Goal: Task Accomplishment & Management: Complete application form

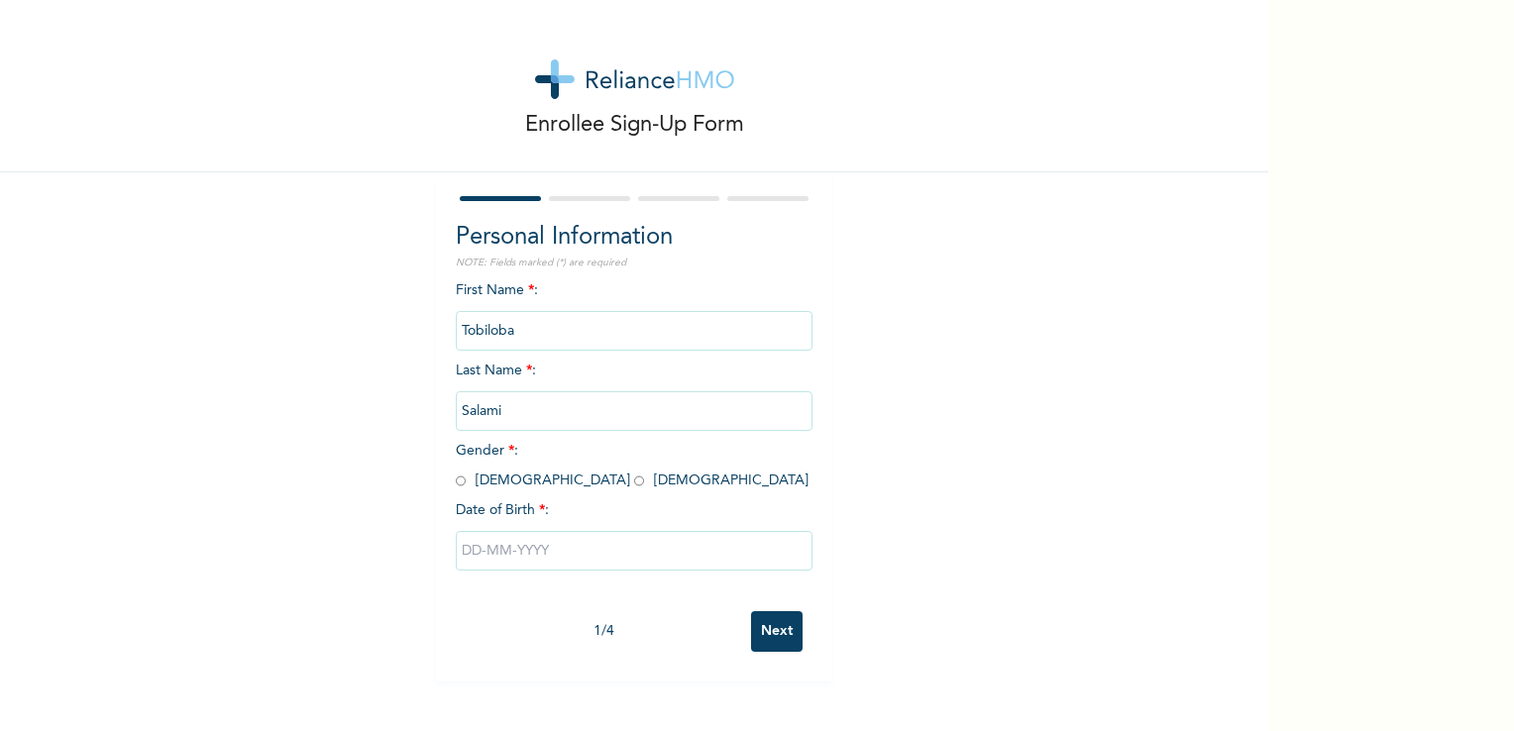
click at [634, 480] on input "radio" at bounding box center [639, 481] width 10 height 19
radio input "true"
click at [495, 562] on input "text" at bounding box center [634, 551] width 357 height 40
select select "7"
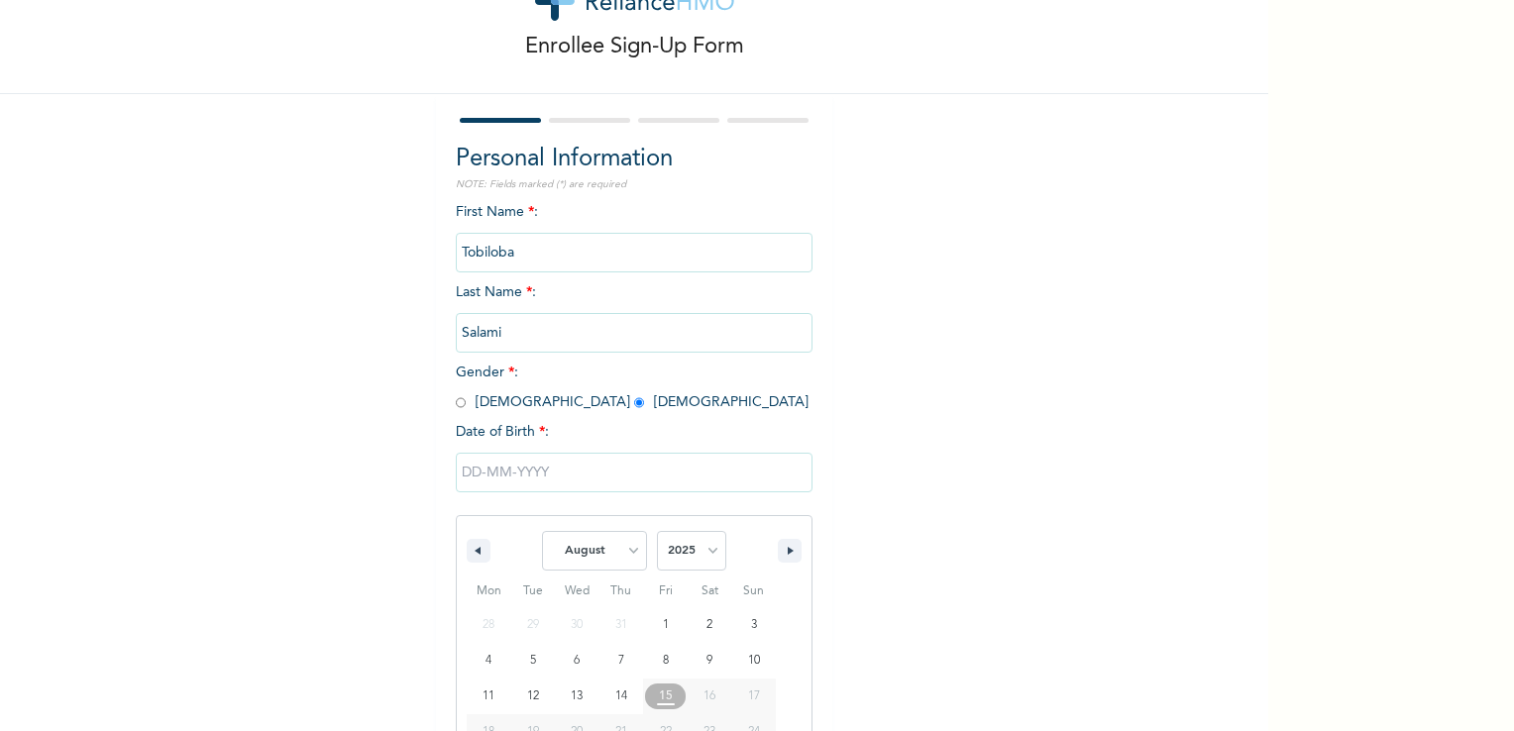
scroll to position [168, 0]
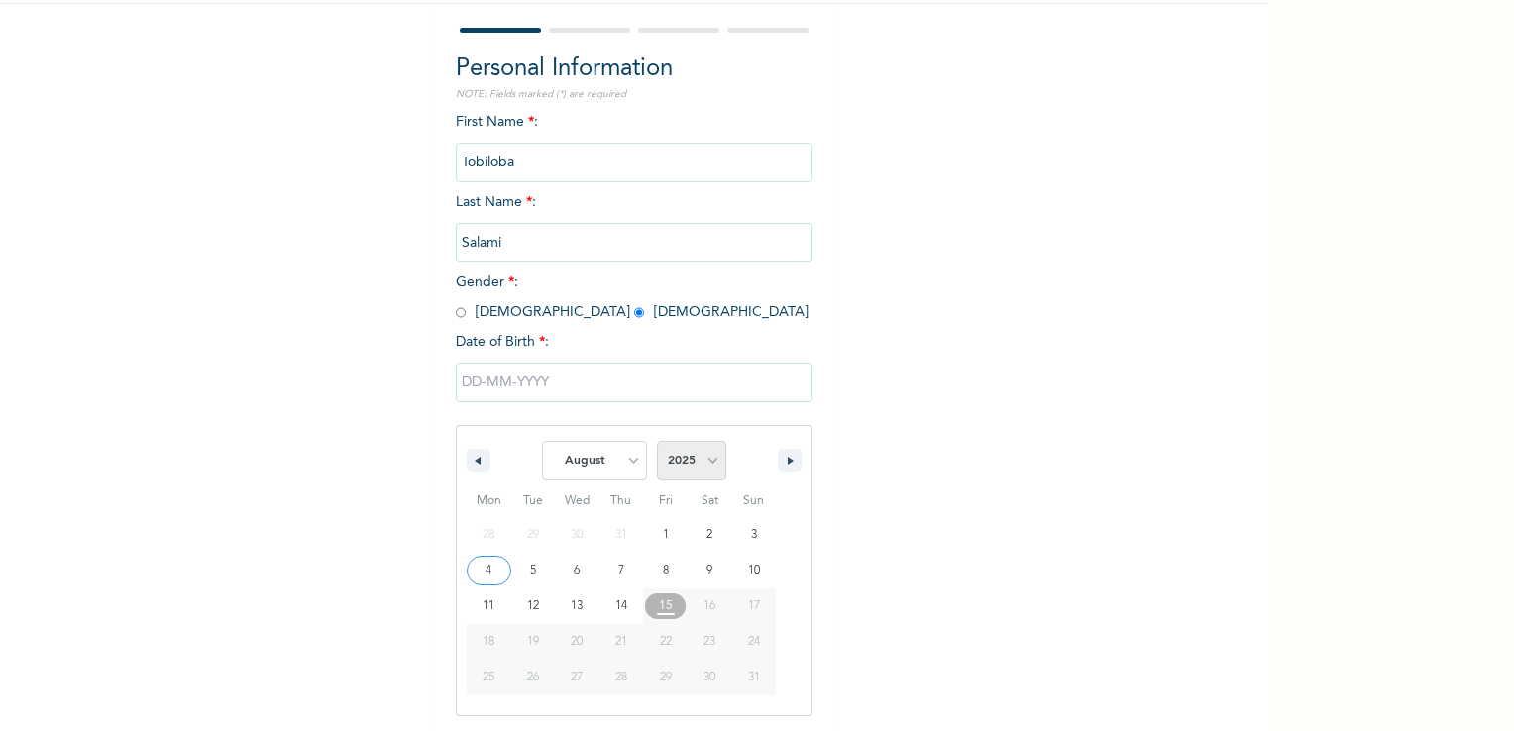
click at [694, 462] on select "2025 2024 2023 2022 2021 2020 2019 2018 2017 2016 2015 2014 2013 2012 2011 2010…" at bounding box center [691, 461] width 69 height 40
select select "2000"
click at [657, 441] on select "2025 2024 2023 2022 2021 2020 2019 2018 2017 2016 2015 2014 2013 2012 2011 2010…" at bounding box center [691, 461] width 69 height 40
click at [622, 471] on select "January February March April May June July August September October November De…" at bounding box center [594, 461] width 105 height 40
select select "6"
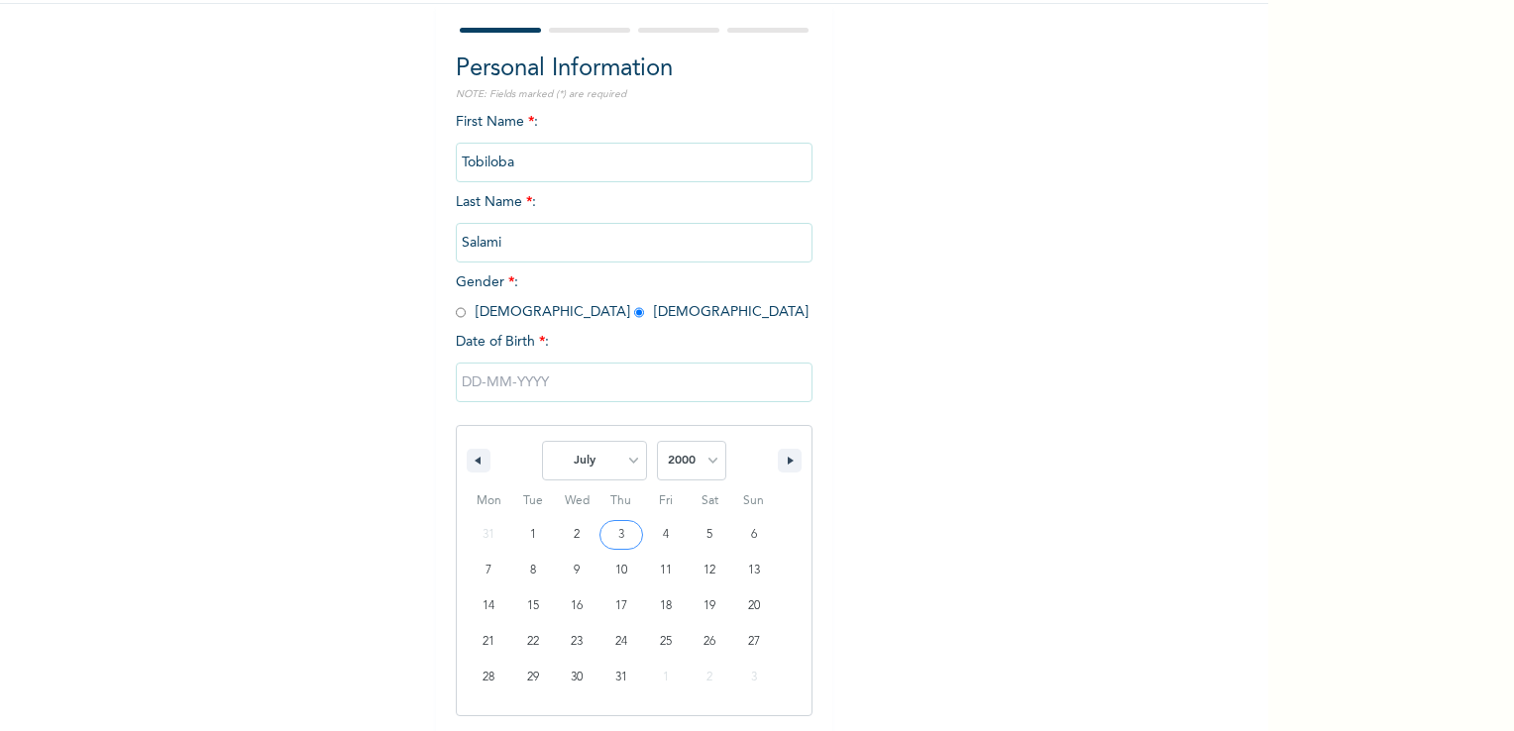
click at [542, 441] on select "January February March April May June July August September October November De…" at bounding box center [594, 461] width 105 height 40
type input "[DATE]"
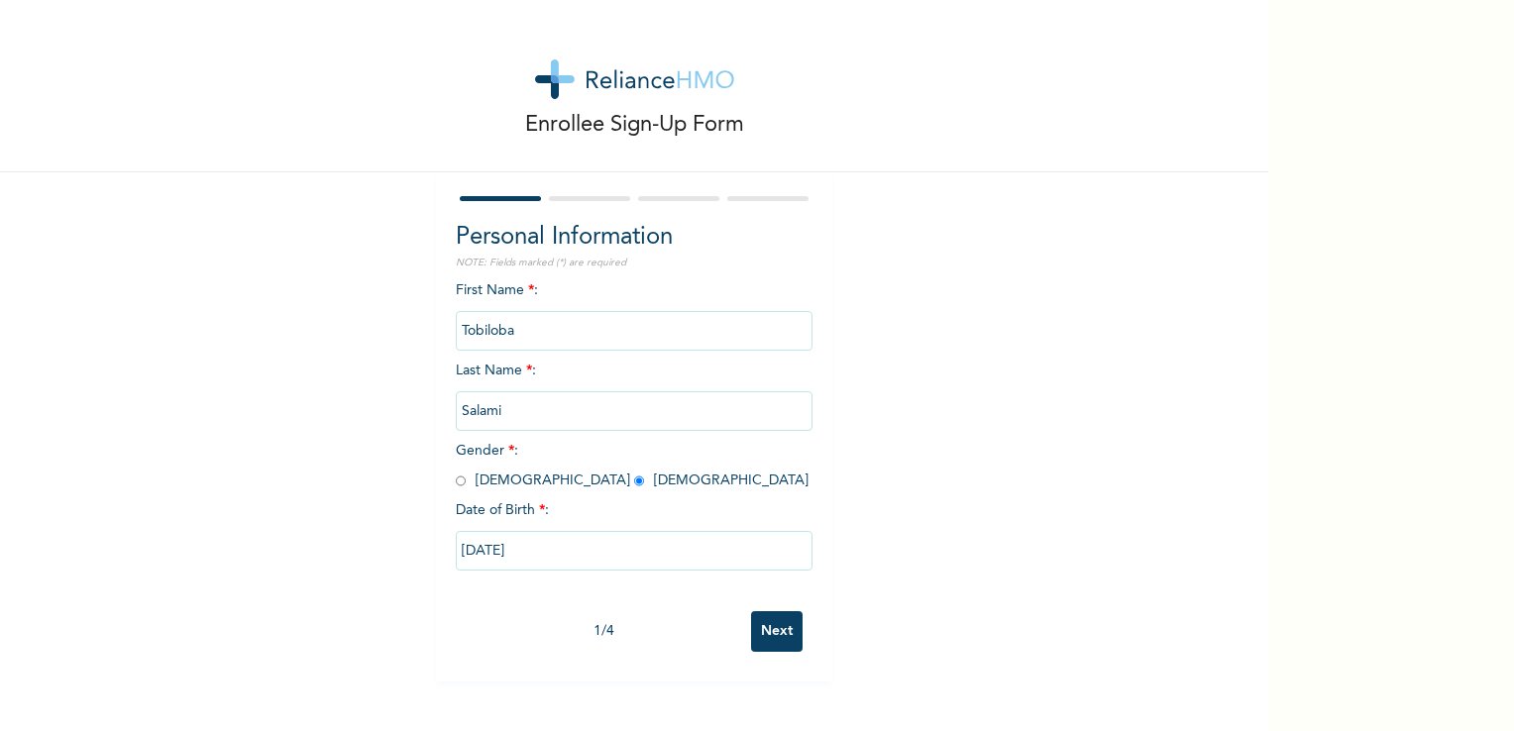
click at [756, 611] on input "Next" at bounding box center [777, 631] width 52 height 41
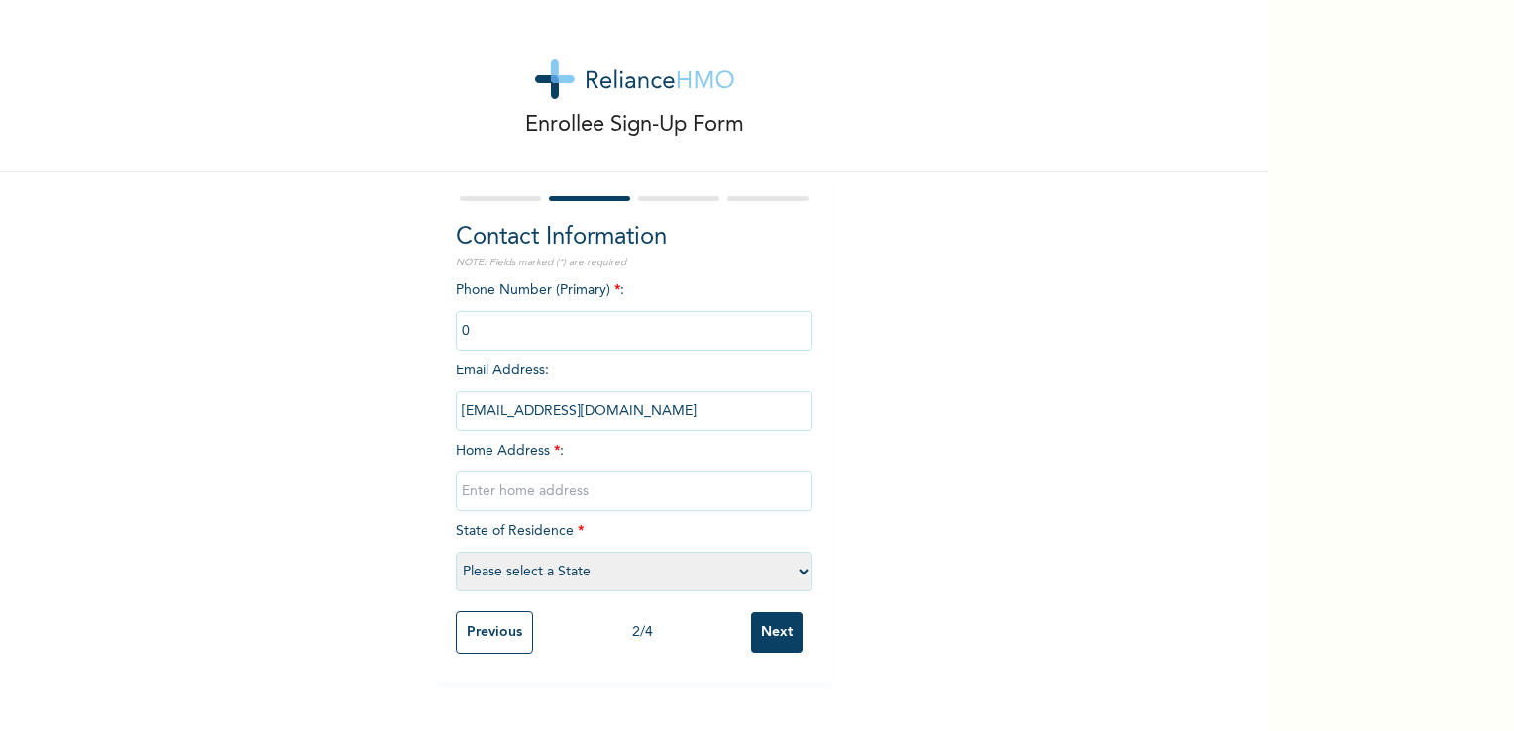
click at [645, 344] on input "phone" at bounding box center [634, 331] width 357 height 40
click at [622, 323] on input "phone" at bounding box center [634, 331] width 357 height 40
click at [601, 325] on input "phone" at bounding box center [634, 331] width 357 height 40
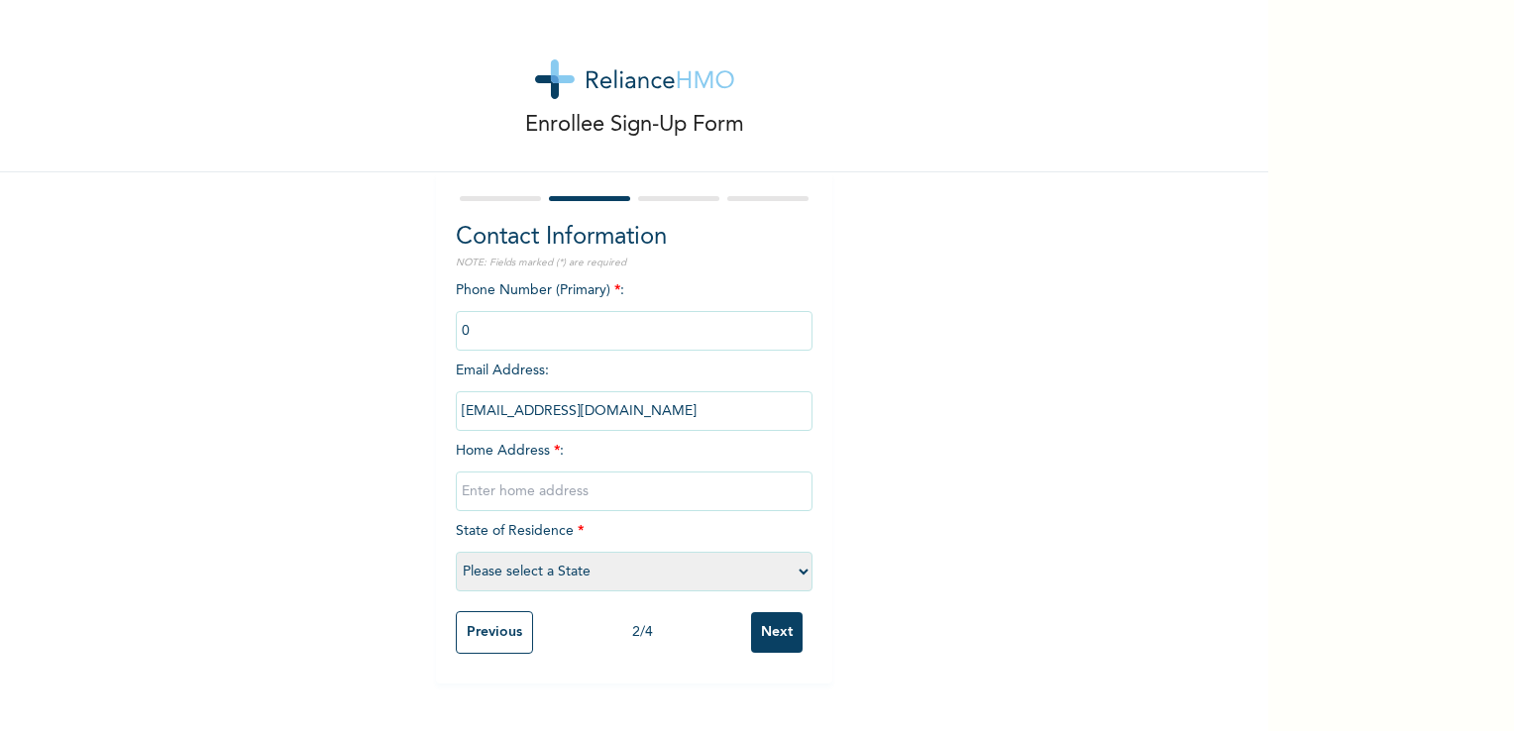
drag, startPoint x: 601, startPoint y: 325, endPoint x: 654, endPoint y: 414, distance: 103.5
click at [654, 414] on input "[EMAIL_ADDRESS][DOMAIN_NAME]" at bounding box center [634, 411] width 357 height 40
click at [605, 486] on input "text" at bounding box center [634, 492] width 357 height 40
type input "Ogunoloko Bus Stop, Mafoluku Oshodi, [GEOGRAPHIC_DATA]."
click at [531, 343] on input "phone" at bounding box center [634, 331] width 357 height 40
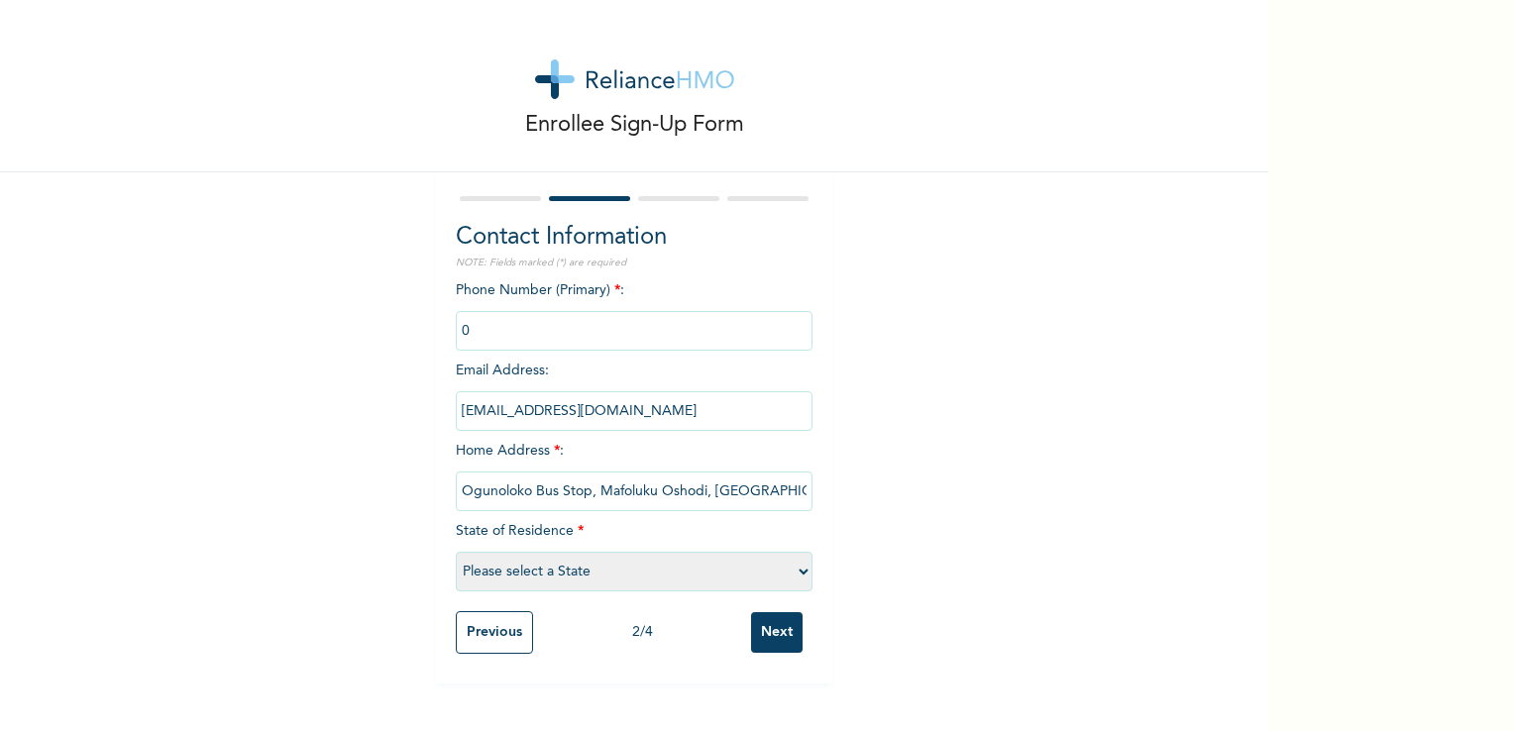
click at [523, 322] on input "phone" at bounding box center [634, 331] width 357 height 40
click at [543, 585] on select "Please select a State [PERSON_NAME] (FCT) [PERSON_NAME] Ibom [GEOGRAPHIC_DATA] …" at bounding box center [634, 572] width 357 height 40
select select "25"
click at [456, 552] on select "Please select a State [PERSON_NAME] (FCT) [PERSON_NAME] Ibom [GEOGRAPHIC_DATA] …" at bounding box center [634, 572] width 357 height 40
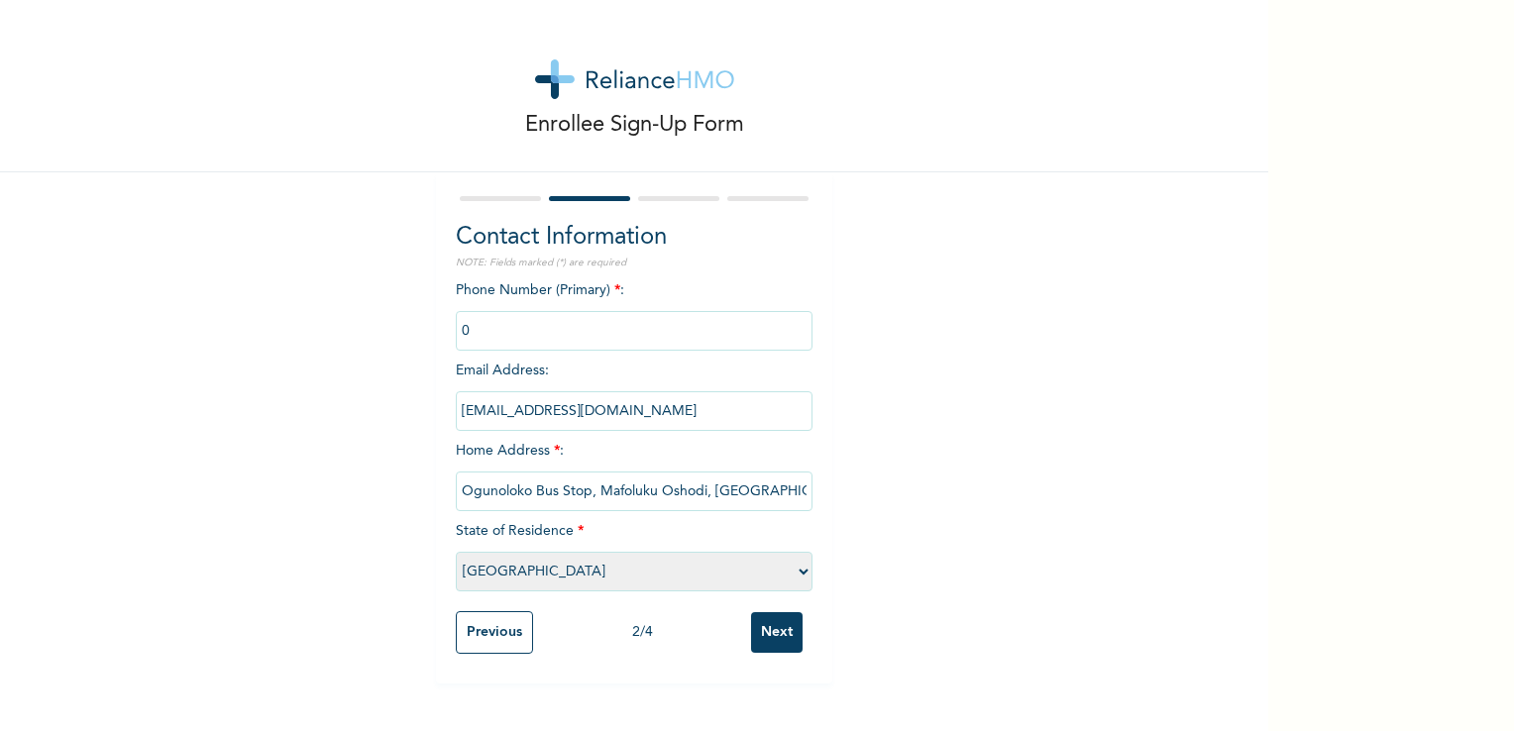
click at [767, 612] on input "Next" at bounding box center [777, 632] width 52 height 41
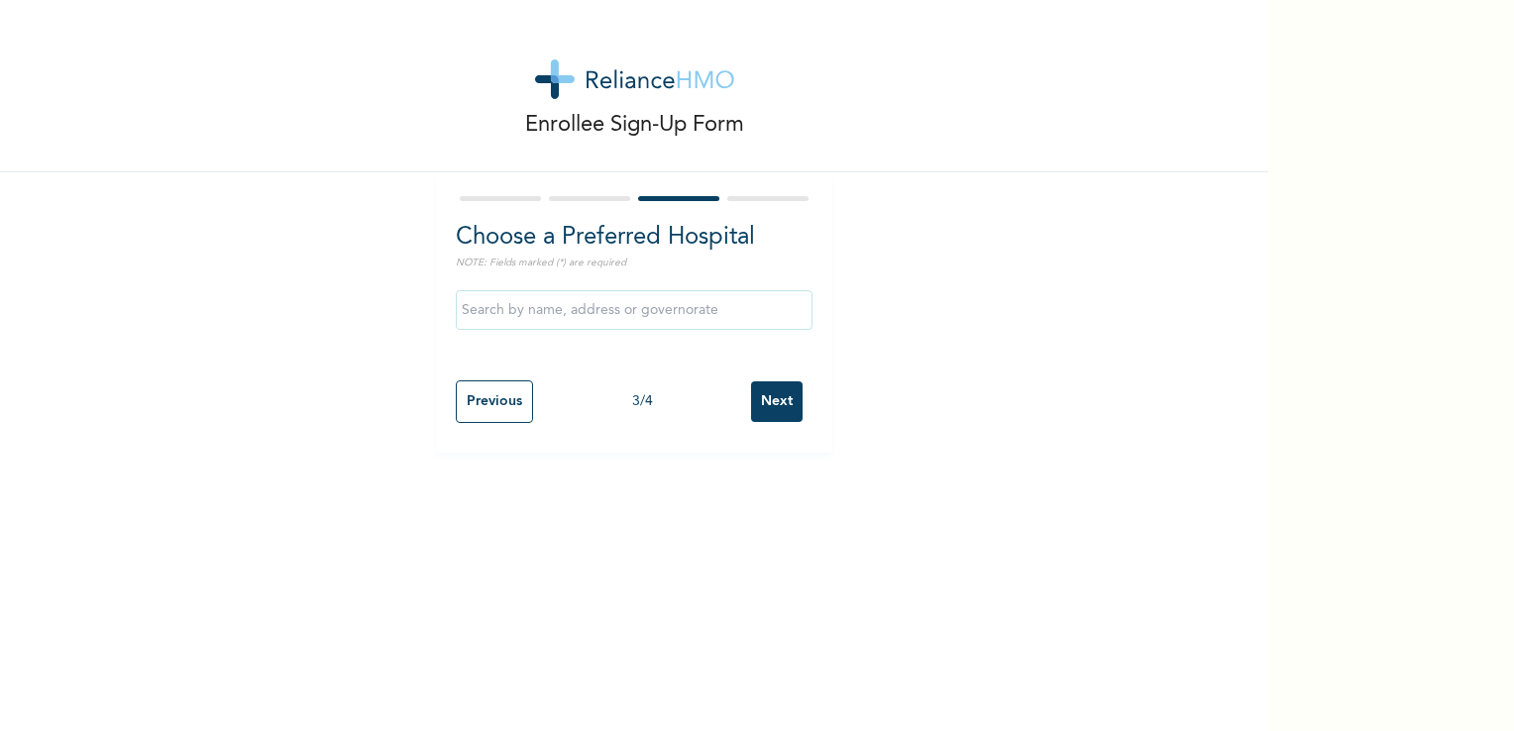
click at [666, 314] on input "text" at bounding box center [634, 310] width 357 height 40
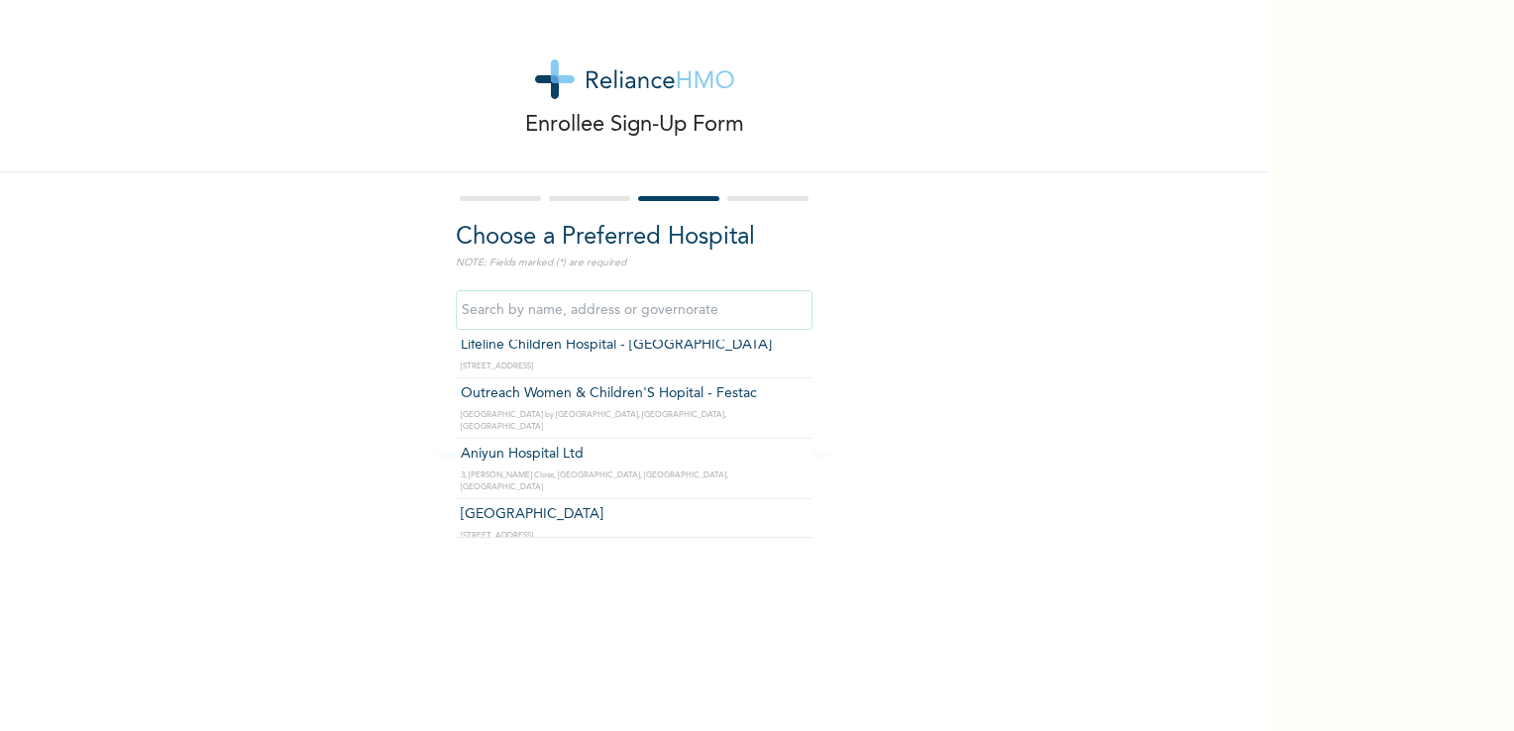
scroll to position [501, 0]
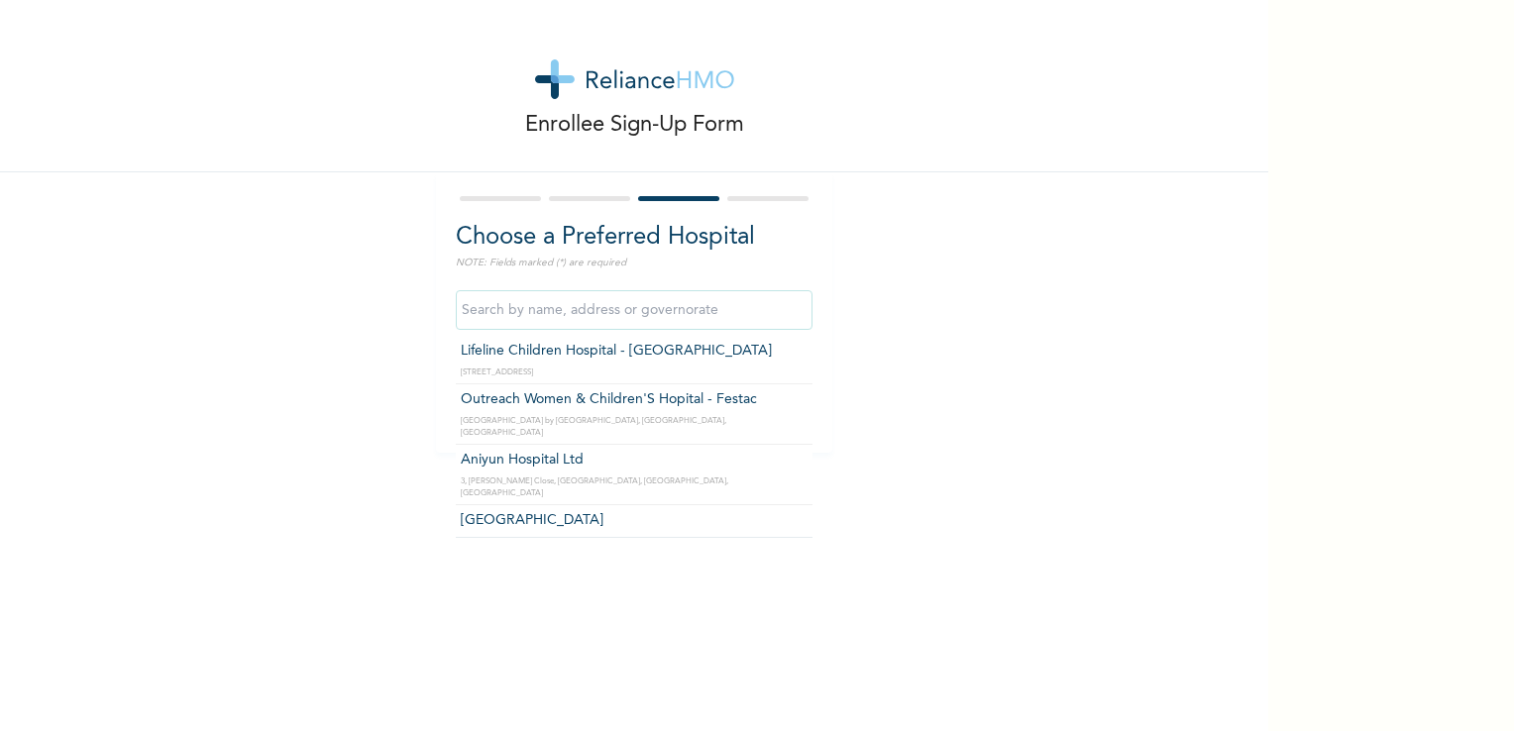
click at [554, 315] on input "text" at bounding box center [634, 310] width 357 height 40
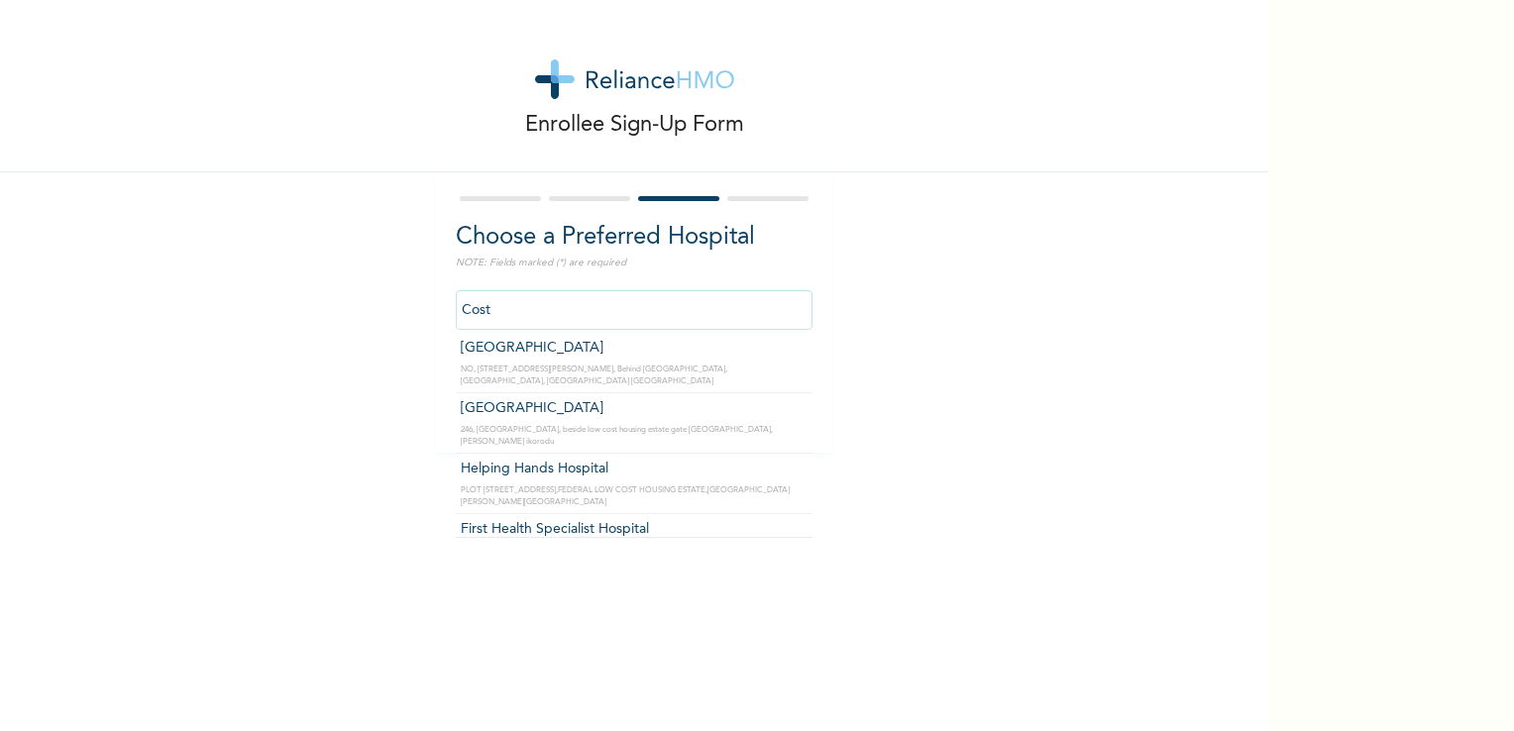
scroll to position [0, 0]
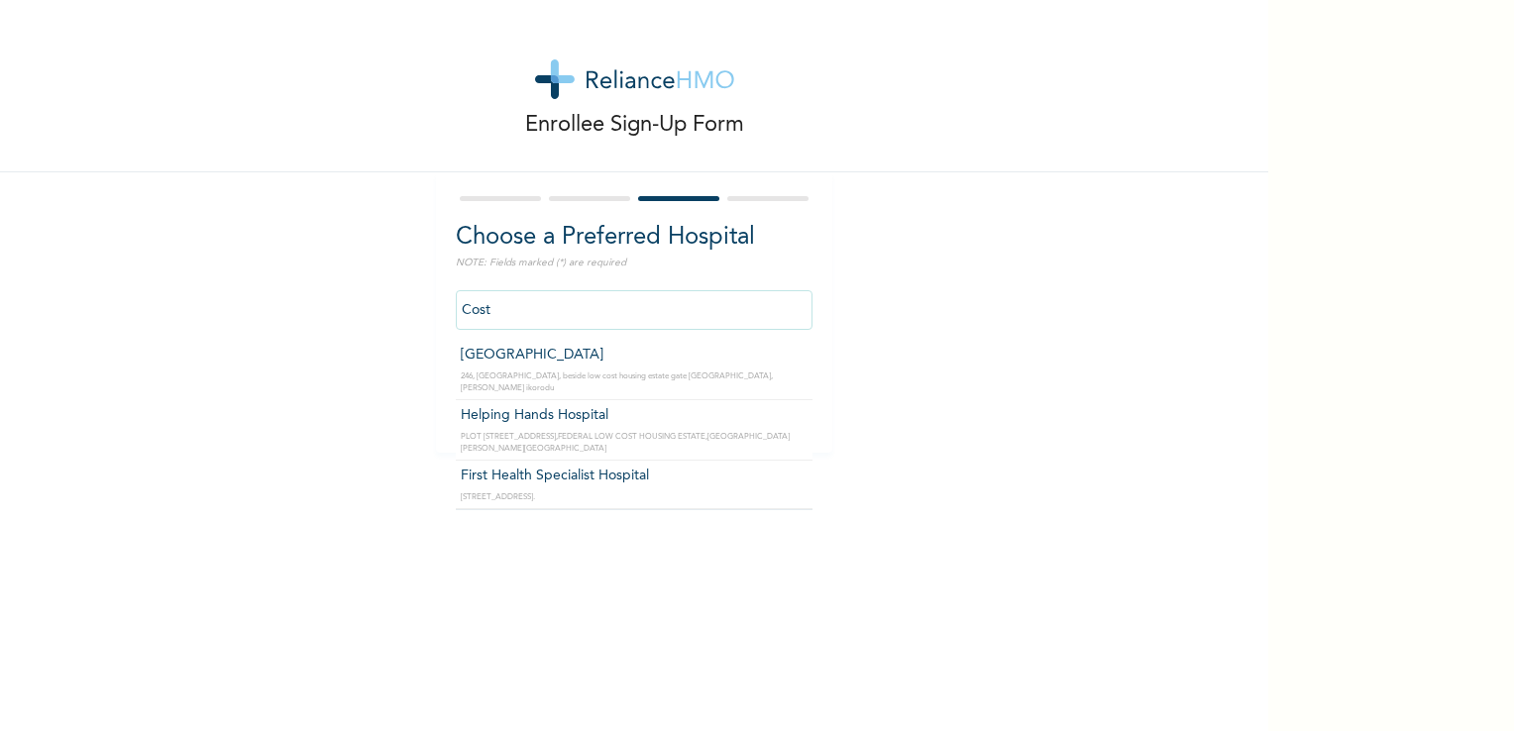
click at [554, 315] on input "Cost" at bounding box center [634, 310] width 357 height 40
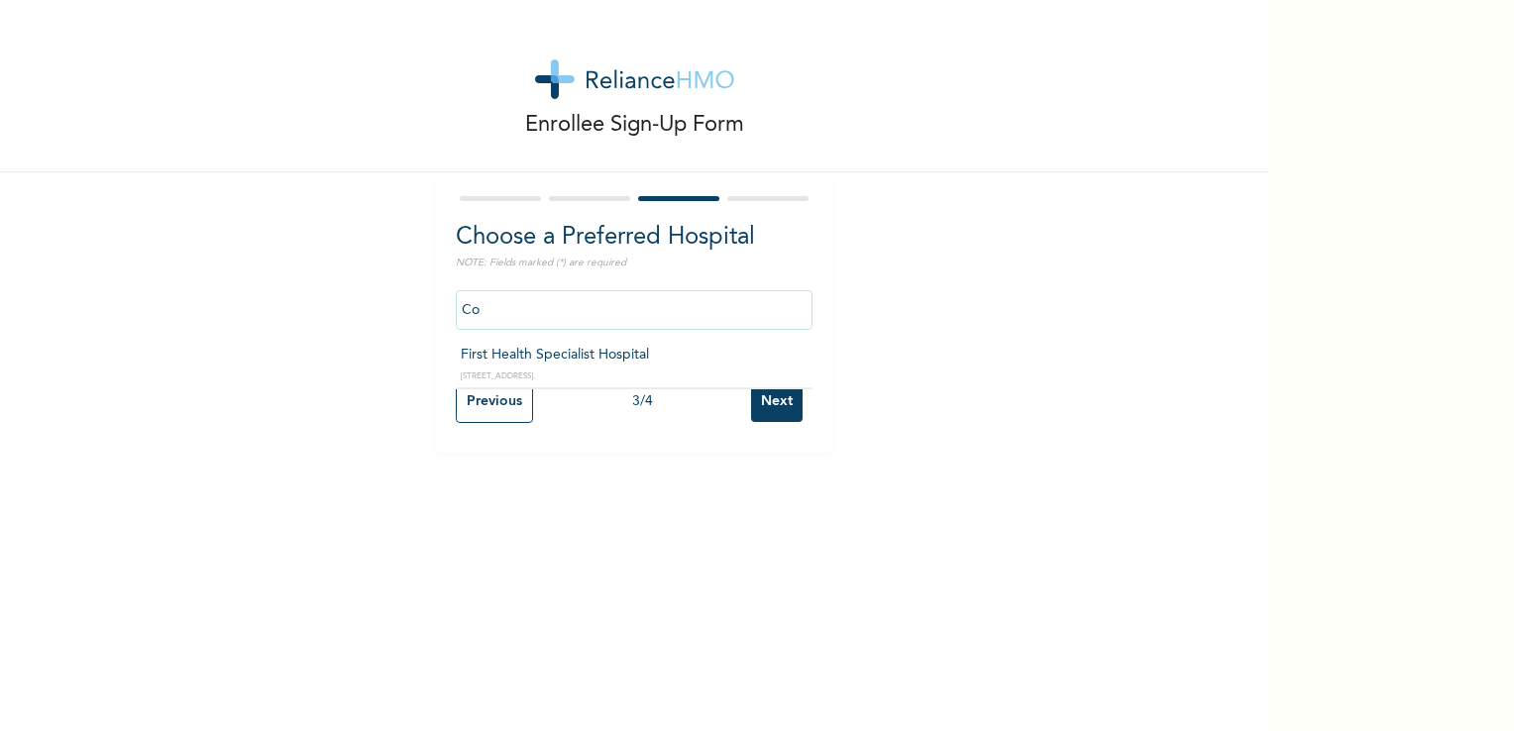
type input "C"
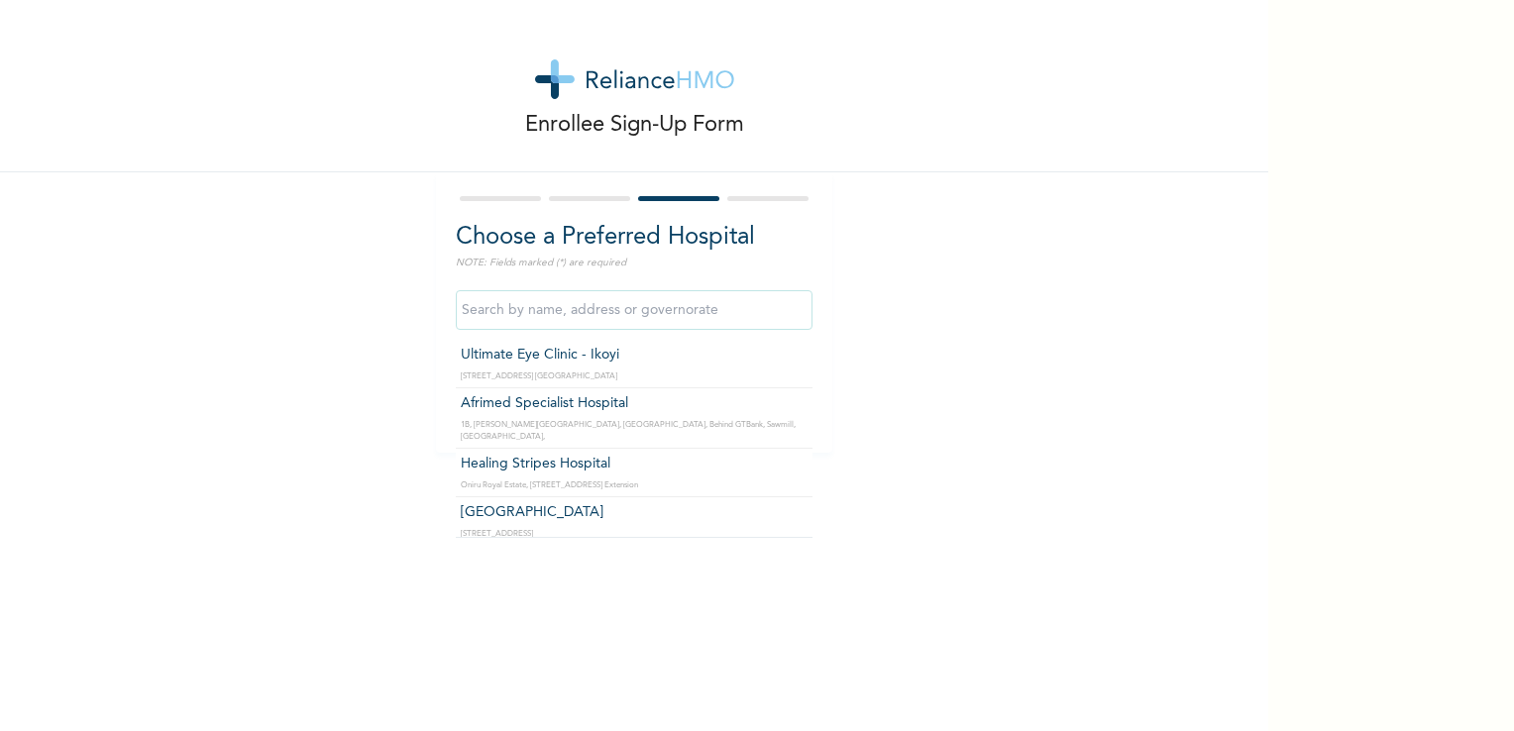
click at [894, 420] on div "Enrollee Sign-Up Form Choose a Preferred Hospital NOTE: Fields marked (*) are r…" at bounding box center [634, 226] width 1268 height 453
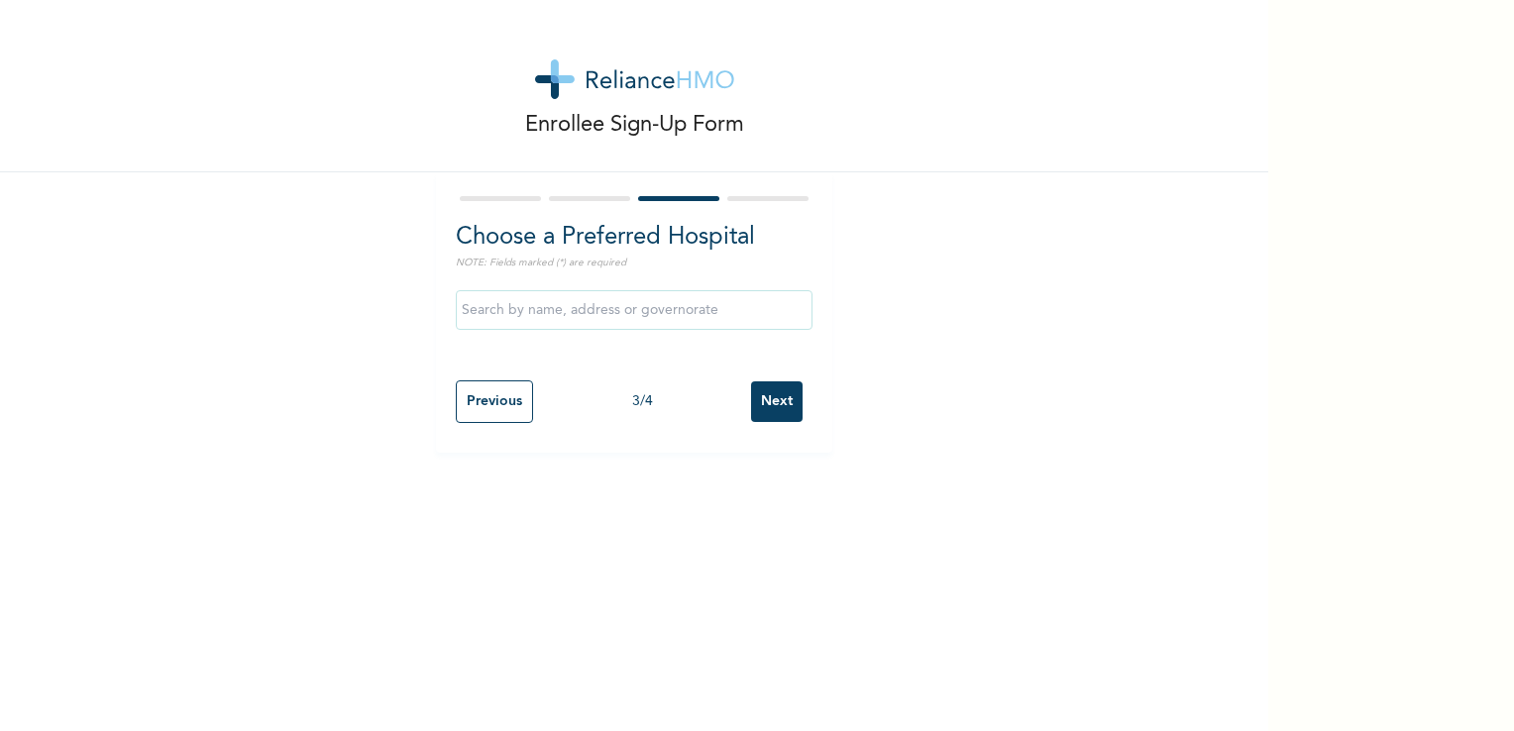
click at [773, 411] on input "Next" at bounding box center [777, 401] width 52 height 41
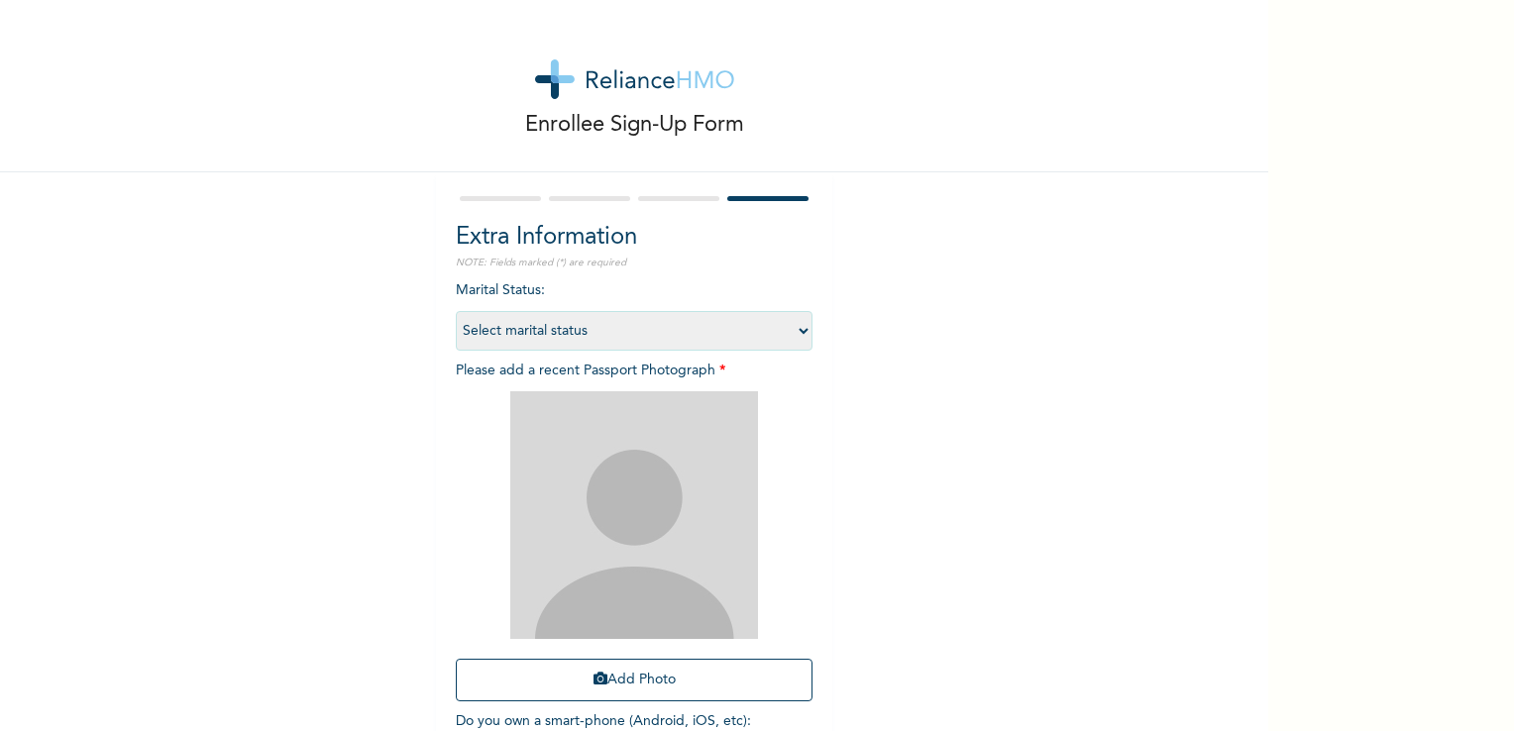
click at [799, 323] on select "Select marital status [DEMOGRAPHIC_DATA] Married [DEMOGRAPHIC_DATA] Widow/[DEMO…" at bounding box center [634, 331] width 357 height 40
select select "1"
click at [456, 311] on select "Select marital status [DEMOGRAPHIC_DATA] Married [DEMOGRAPHIC_DATA] Widow/[DEMO…" at bounding box center [634, 331] width 357 height 40
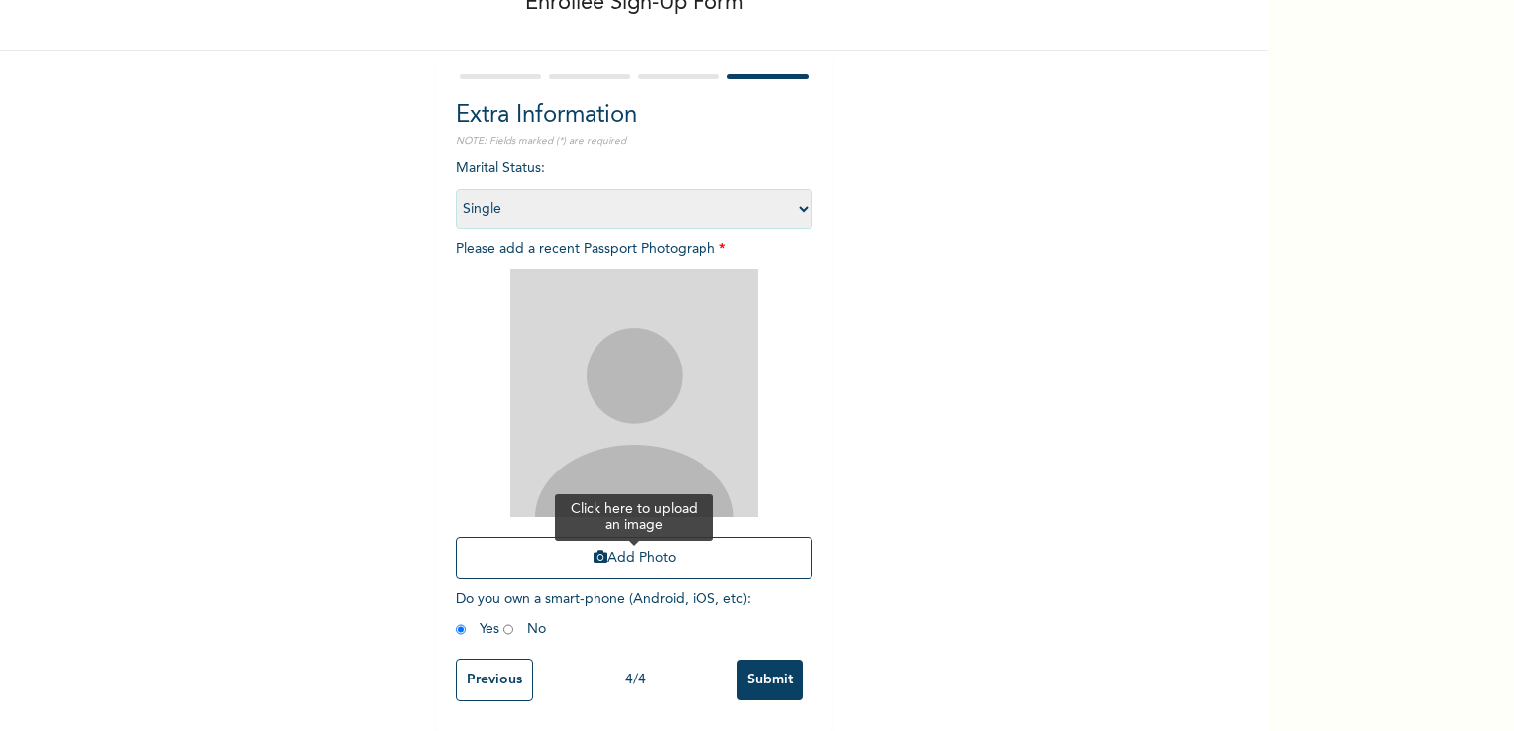
click at [692, 539] on button "Add Photo" at bounding box center [634, 558] width 357 height 43
click at [762, 660] on input "Submit" at bounding box center [769, 680] width 65 height 41
